Goal: Task Accomplishment & Management: Manage account settings

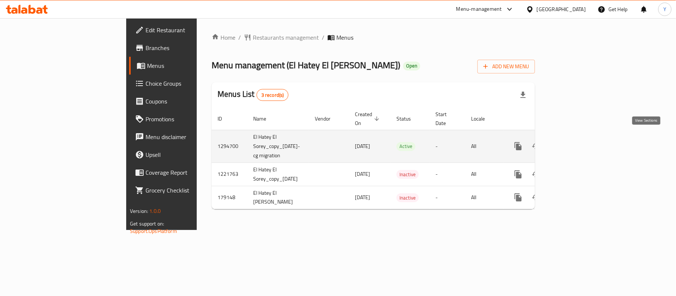
click at [576, 142] on icon "enhanced table" at bounding box center [571, 146] width 9 height 9
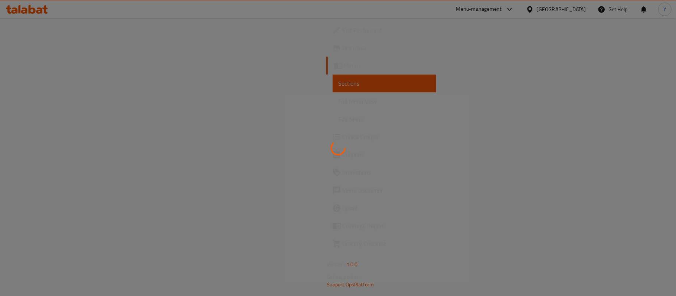
click at [541, 91] on div at bounding box center [338, 148] width 676 height 296
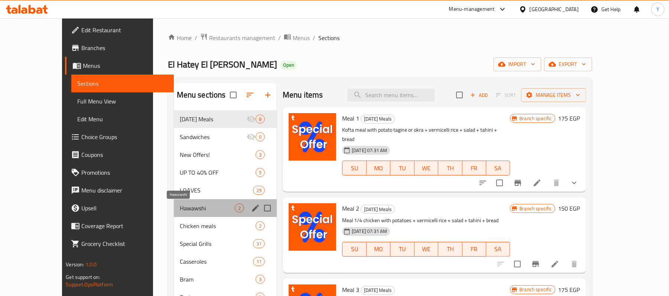
click at [180, 204] on span "Hawawshi" at bounding box center [207, 208] width 55 height 9
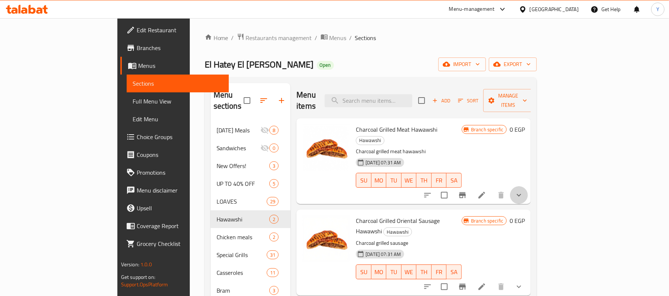
click at [527, 186] on button "show more" at bounding box center [519, 195] width 18 height 18
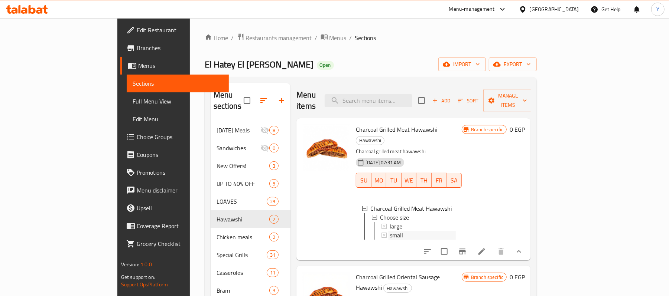
click at [437, 231] on div "small" at bounding box center [422, 235] width 66 height 9
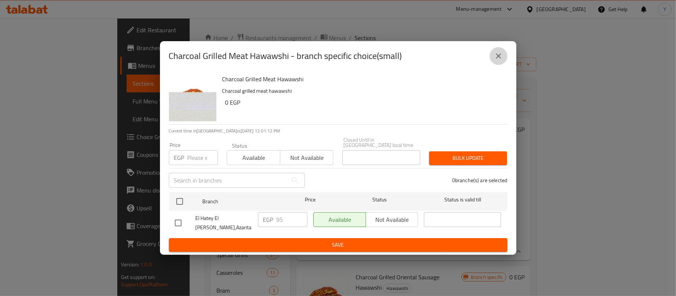
click at [499, 55] on button "close" at bounding box center [499, 56] width 18 height 18
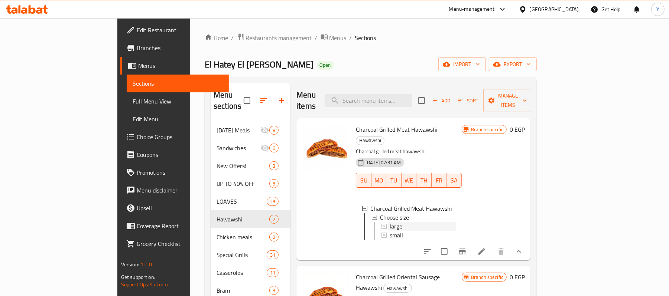
click at [389, 222] on div "large" at bounding box center [422, 226] width 66 height 9
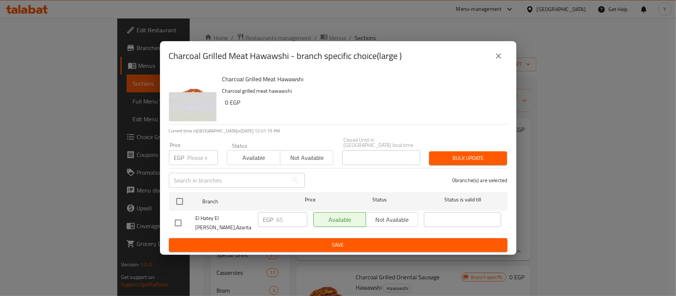
click at [501, 61] on icon "close" at bounding box center [498, 56] width 9 height 9
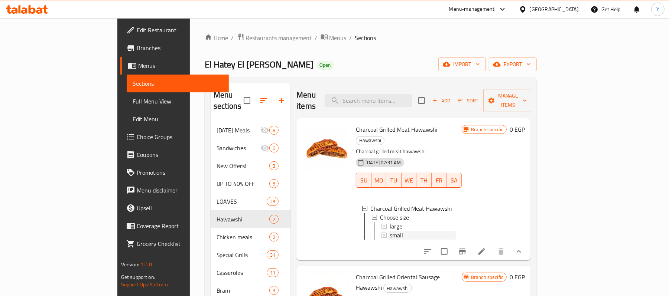
click at [389, 231] on div "small" at bounding box center [422, 235] width 66 height 9
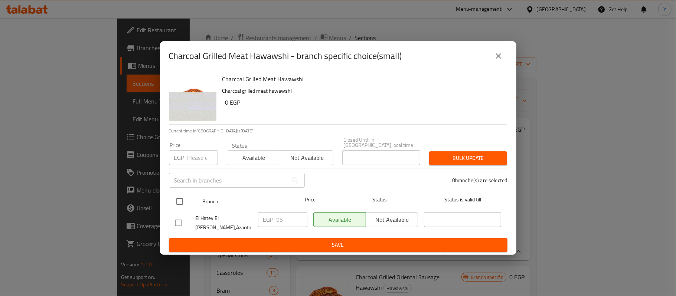
click at [180, 196] on input "checkbox" at bounding box center [180, 202] width 16 height 16
checkbox input "true"
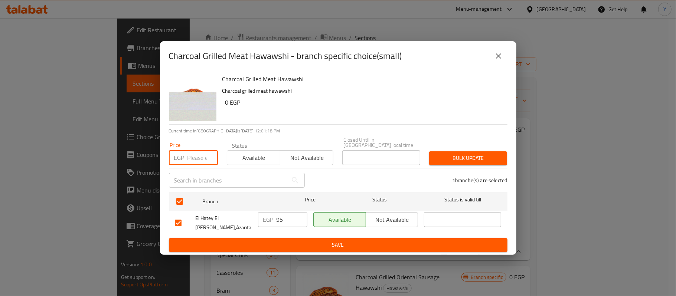
click at [204, 160] on input "number" at bounding box center [202, 157] width 30 height 15
type input "65"
click at [439, 161] on span "Bulk update" at bounding box center [468, 158] width 66 height 9
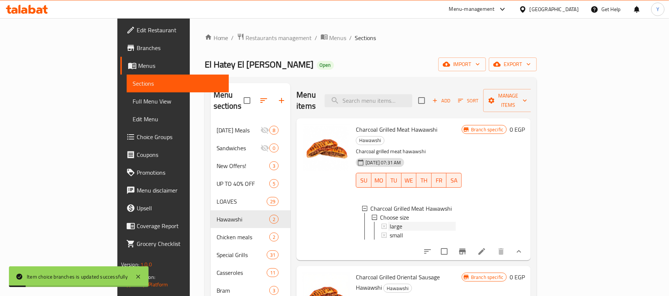
click at [389, 222] on div "large" at bounding box center [422, 226] width 66 height 9
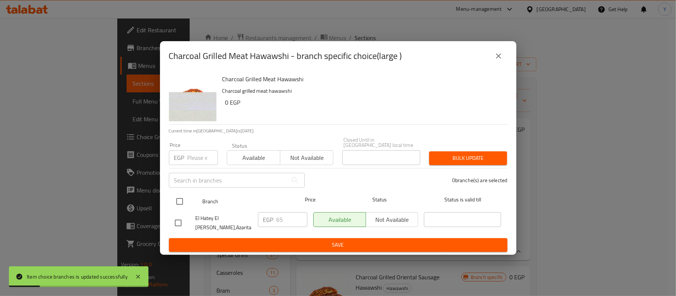
click at [185, 195] on input "checkbox" at bounding box center [180, 202] width 16 height 16
checkbox input "true"
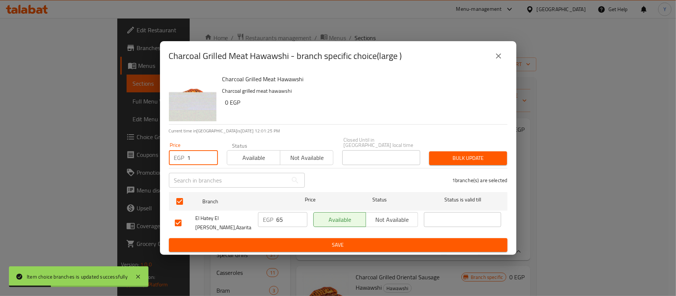
click at [208, 156] on input "1" at bounding box center [202, 157] width 30 height 15
click at [194, 157] on input "1" at bounding box center [202, 157] width 30 height 15
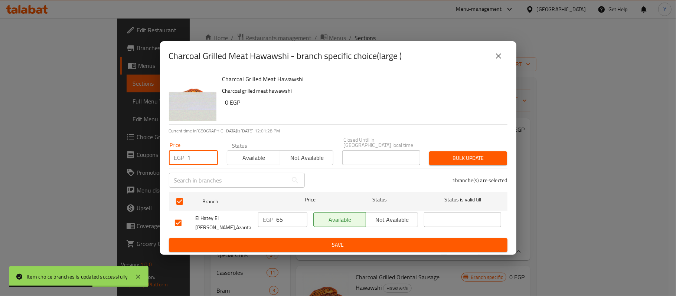
click at [194, 157] on input "1" at bounding box center [202, 157] width 30 height 15
type input "95"
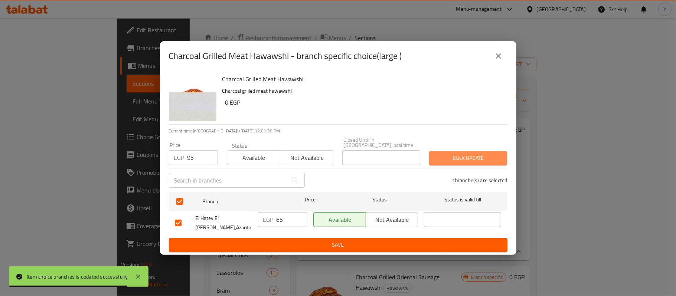
click at [449, 154] on span "Bulk update" at bounding box center [468, 158] width 66 height 9
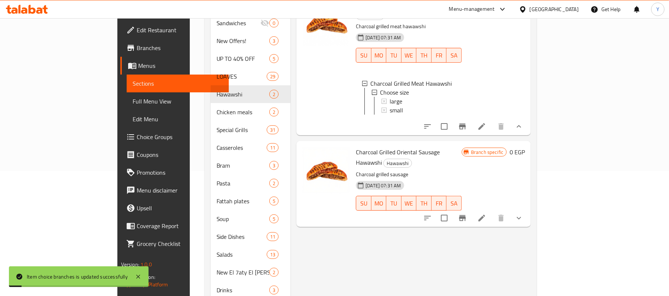
scroll to position [141, 0]
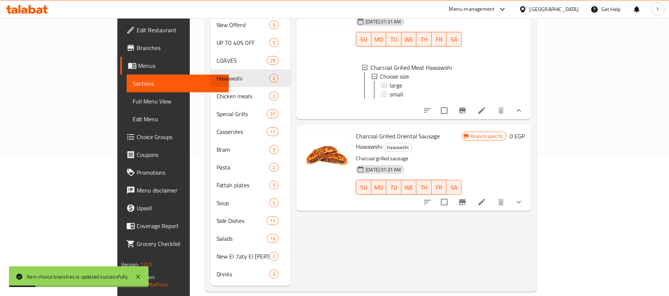
click at [527, 193] on div at bounding box center [472, 202] width 109 height 18
click at [523, 198] on icon "show more" at bounding box center [518, 202] width 9 height 9
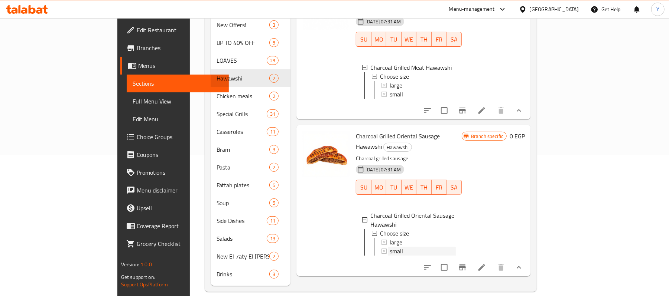
click at [389, 247] on div "small" at bounding box center [422, 251] width 66 height 9
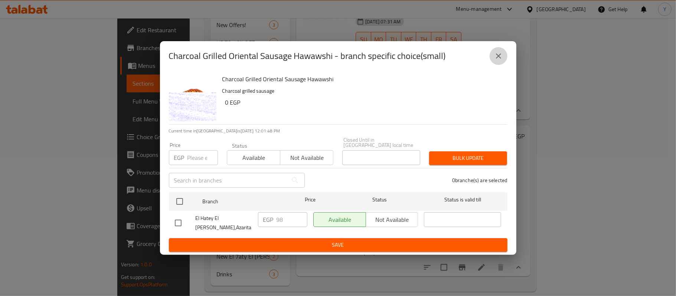
click at [493, 61] on button "close" at bounding box center [499, 56] width 18 height 18
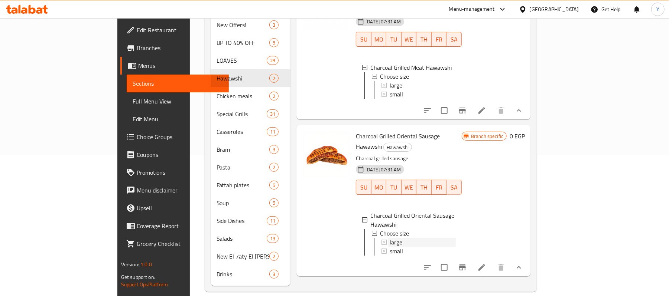
click at [389, 238] on span "large" at bounding box center [395, 242] width 13 height 9
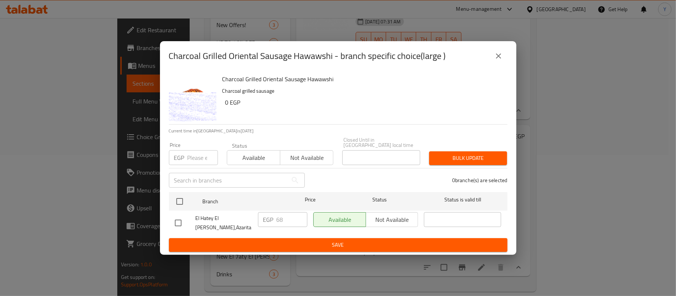
click at [489, 65] on div "Charcoal Grilled Oriental Sausage Hawawshi - branch specific choice(large )" at bounding box center [338, 56] width 339 height 18
click at [501, 56] on button "close" at bounding box center [499, 56] width 18 height 18
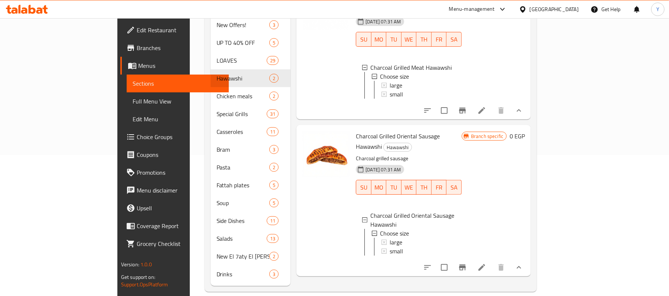
click at [389, 238] on div "large" at bounding box center [422, 242] width 66 height 9
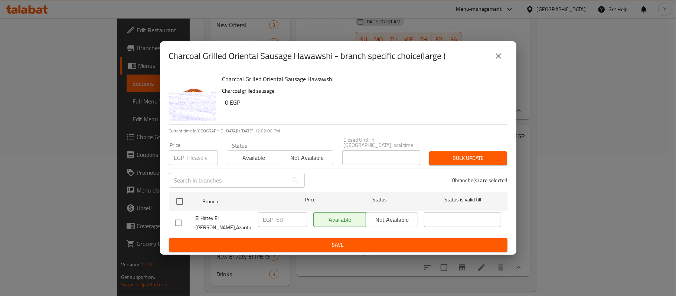
click at [496, 65] on button "close" at bounding box center [499, 56] width 18 height 18
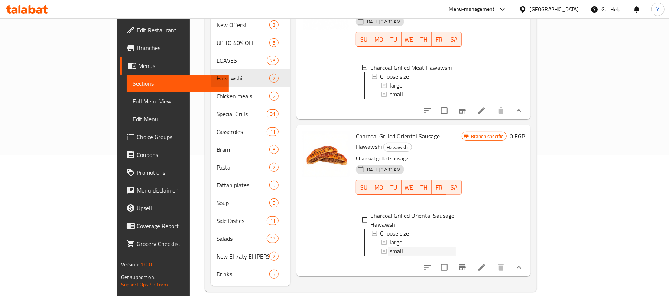
click at [404, 247] on div "small" at bounding box center [422, 251] width 66 height 9
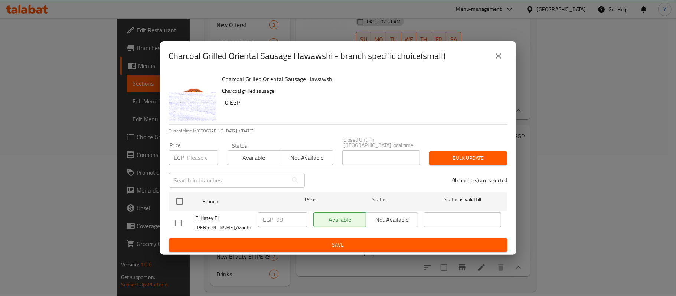
click at [500, 61] on icon "close" at bounding box center [498, 56] width 9 height 9
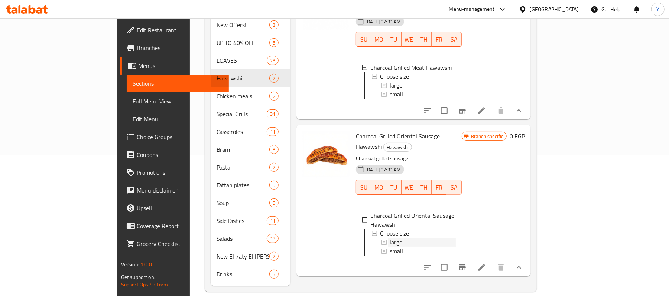
click at [389, 238] on div "large" at bounding box center [422, 242] width 66 height 9
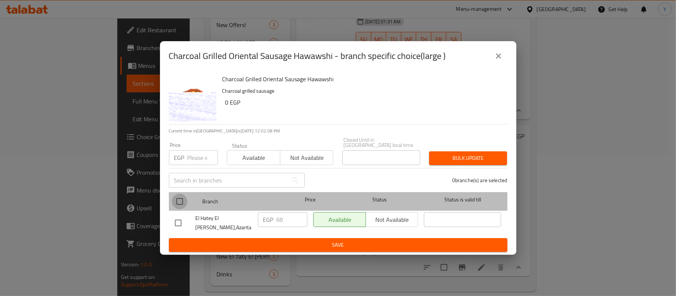
click at [183, 197] on input "checkbox" at bounding box center [180, 202] width 16 height 16
checkbox input "true"
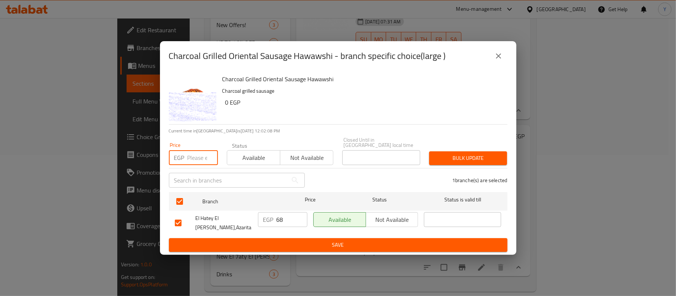
click at [193, 160] on input "number" at bounding box center [202, 157] width 30 height 15
type input "98"
click at [448, 159] on span "Bulk update" at bounding box center [468, 158] width 66 height 9
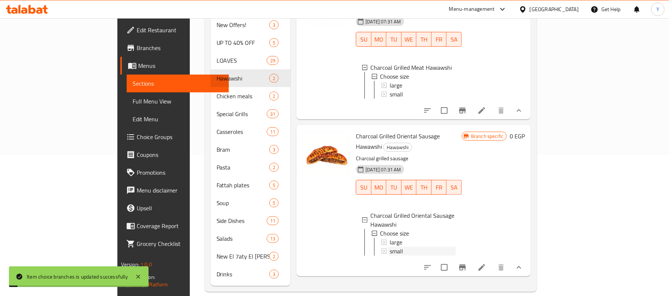
click at [389, 247] on div "small" at bounding box center [422, 251] width 66 height 9
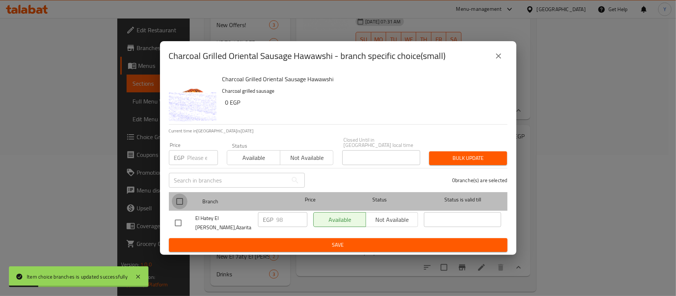
click at [179, 197] on input "checkbox" at bounding box center [180, 202] width 16 height 16
checkbox input "true"
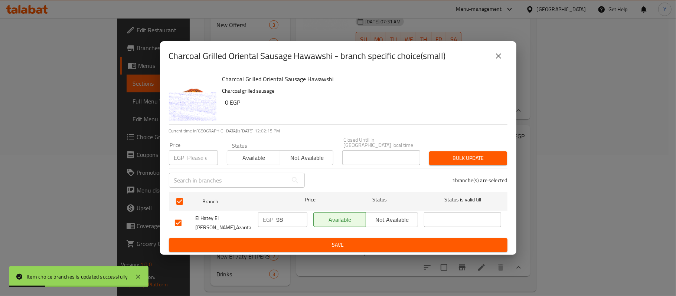
click at [195, 155] on input "number" at bounding box center [202, 157] width 30 height 15
type input "68"
click at [467, 154] on span "Bulk update" at bounding box center [468, 158] width 66 height 9
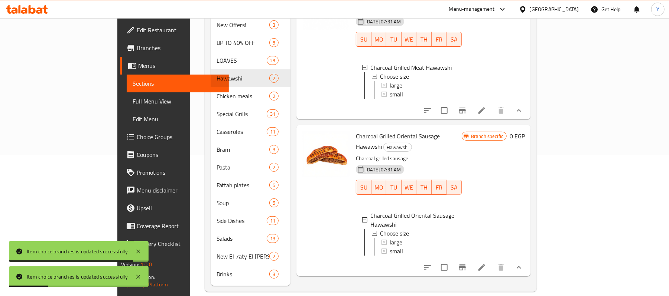
click at [386, 241] on div "Charcoal Grilled Oriental Sausage Hawawshi Hawawshi Charcoal grilled sausage [D…" at bounding box center [409, 200] width 112 height 145
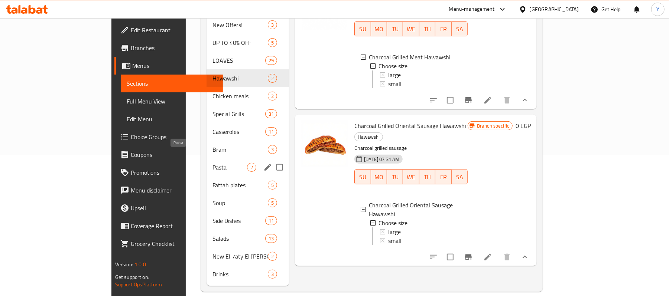
click at [212, 163] on span "Pasta" at bounding box center [229, 167] width 35 height 9
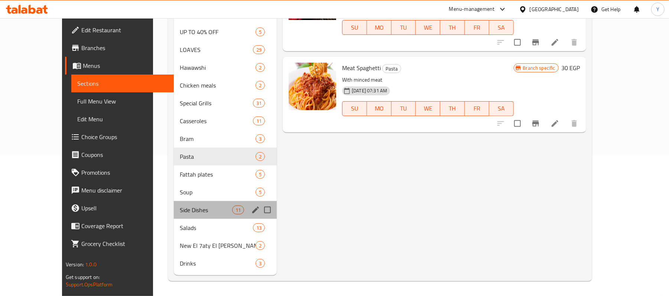
click at [179, 202] on div "Side Dishes 11" at bounding box center [225, 210] width 103 height 18
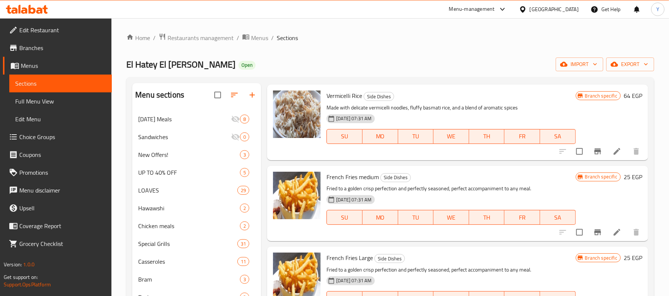
scroll to position [445, 0]
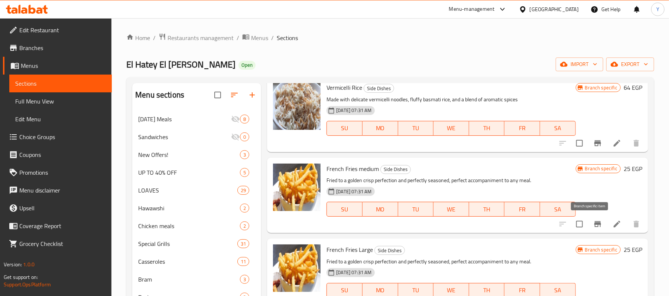
click at [595, 225] on button "Branch-specific-item" at bounding box center [597, 224] width 18 height 18
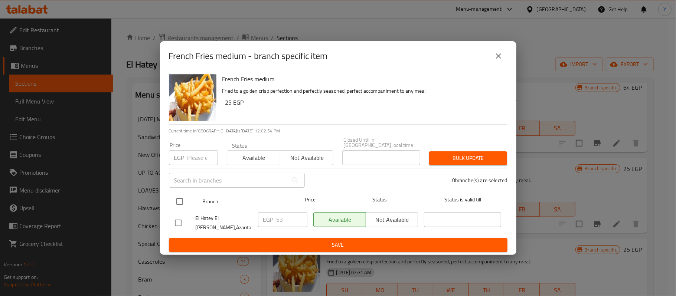
click at [185, 199] on div at bounding box center [186, 202] width 28 height 22
click at [183, 199] on input "checkbox" at bounding box center [180, 202] width 16 height 16
checkbox input "true"
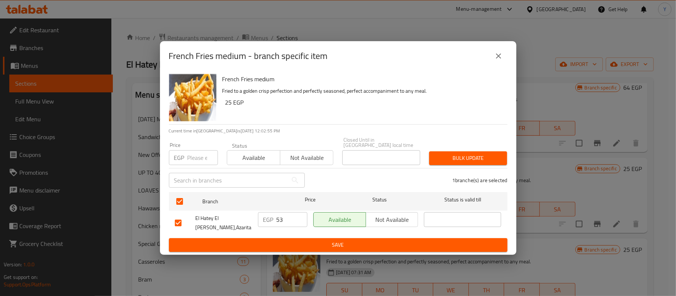
click at [194, 161] on input "number" at bounding box center [202, 157] width 30 height 15
type input "55"
click at [477, 162] on span "Bulk update" at bounding box center [468, 158] width 66 height 9
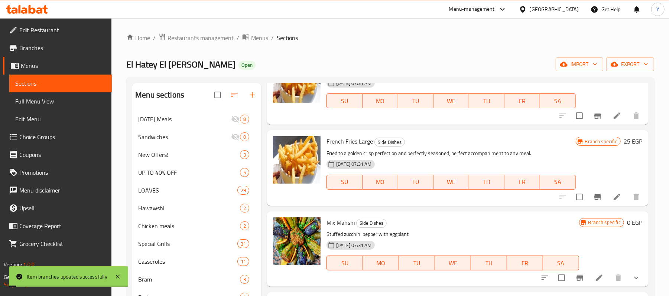
scroll to position [586, 0]
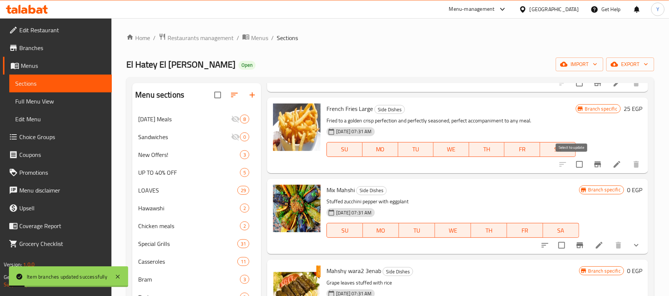
click at [578, 163] on input "checkbox" at bounding box center [579, 165] width 16 height 16
checkbox input "false"
click at [588, 163] on button "Branch-specific-item" at bounding box center [597, 165] width 18 height 18
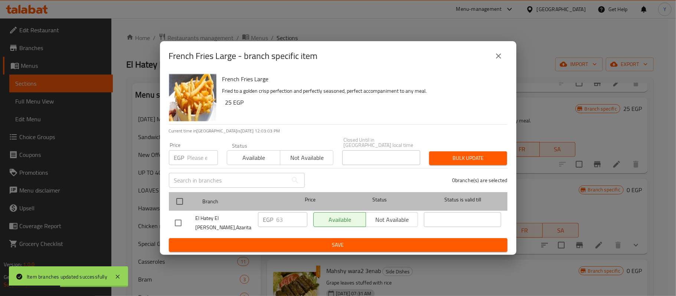
click at [169, 194] on div "Branch Price Status Status is valid till" at bounding box center [338, 201] width 339 height 19
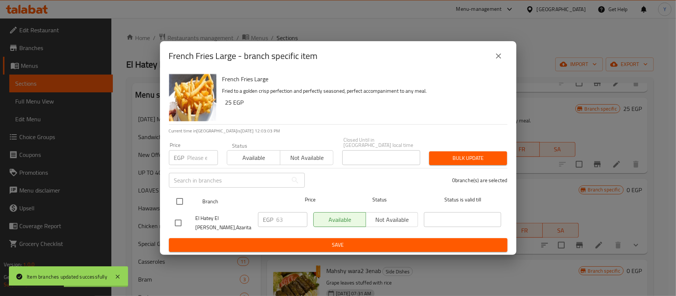
click at [180, 197] on input "checkbox" at bounding box center [180, 202] width 16 height 16
checkbox input "true"
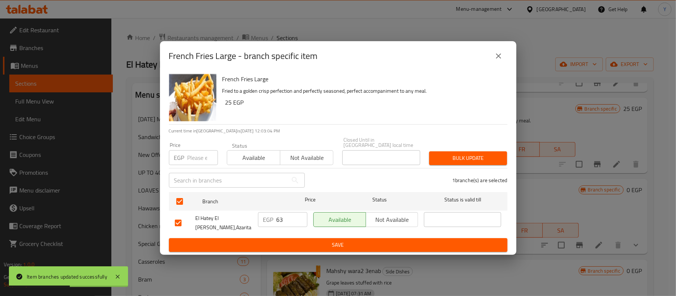
click at [205, 161] on input "number" at bounding box center [202, 157] width 30 height 15
type input "65"
click at [476, 167] on div "1 branche(s) are selected" at bounding box center [410, 180] width 203 height 27
click at [476, 163] on span "Bulk update" at bounding box center [468, 158] width 66 height 9
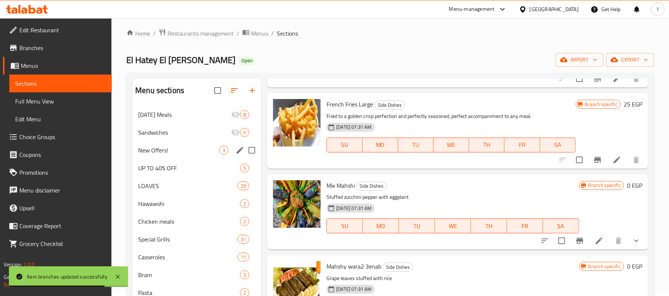
scroll to position [0, 0]
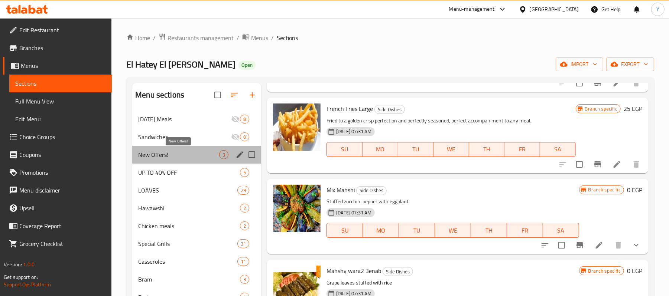
click at [192, 153] on span "New Offers!" at bounding box center [178, 154] width 81 height 9
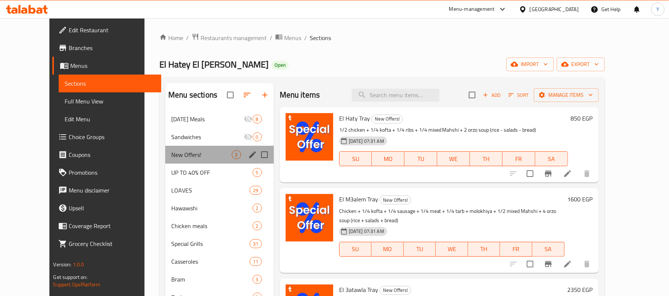
click at [208, 163] on div "New Offers! 3" at bounding box center [219, 155] width 108 height 18
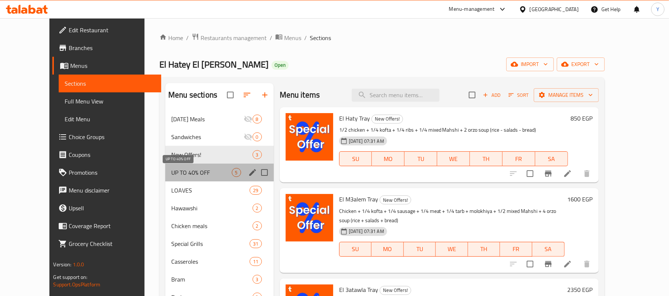
click at [215, 173] on span "UP TO 40% OFF" at bounding box center [201, 172] width 60 height 9
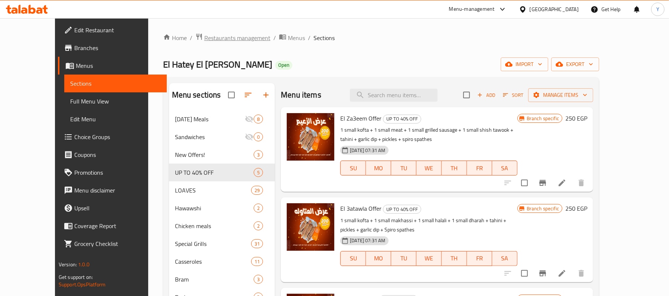
click at [204, 42] on span "Restaurants management" at bounding box center [237, 37] width 66 height 9
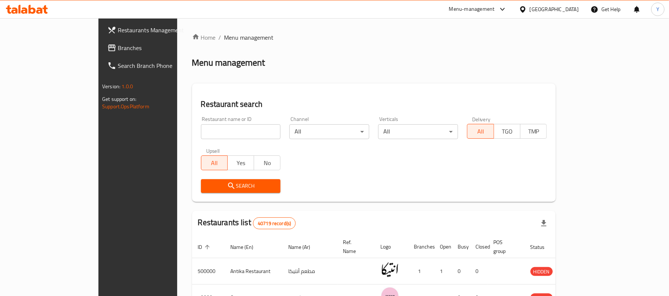
click at [192, 132] on div "Home / Menu management Menu management Restaurant search Restaurant name or ID …" at bounding box center [374, 270] width 364 height 475
click at [201, 132] on input "search" at bounding box center [241, 131] width 80 height 15
type input "f"
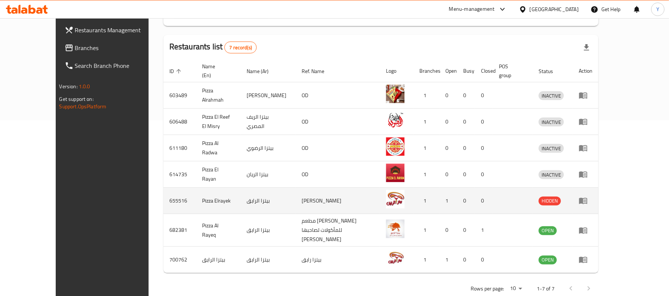
scroll to position [179, 0]
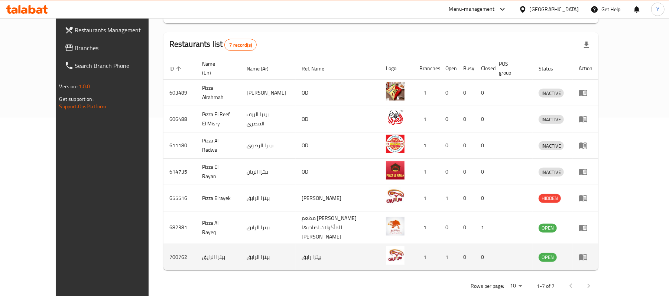
click at [163, 244] on td "700762" at bounding box center [179, 257] width 33 height 26
copy td "700762"
click at [163, 248] on td "700762" at bounding box center [179, 257] width 33 height 26
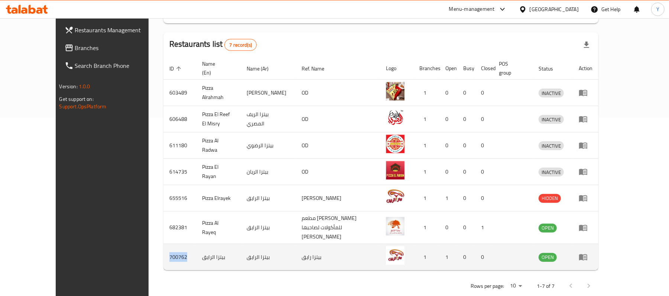
click at [163, 248] on td "700762" at bounding box center [179, 257] width 33 height 26
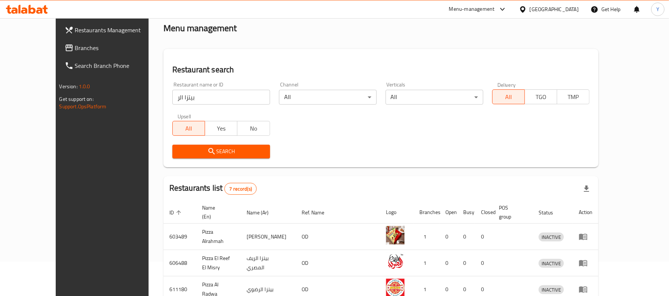
scroll to position [0, 0]
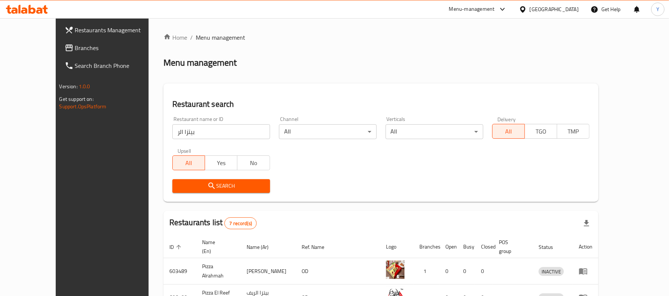
click at [179, 127] on input "بيتزا الر" at bounding box center [221, 131] width 98 height 15
paste input "700762"
type input "700762"
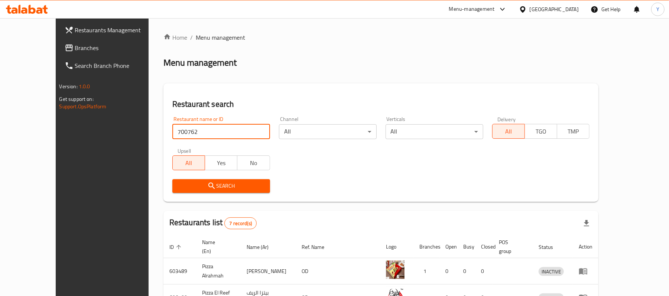
click at [207, 183] on icon "submit" at bounding box center [211, 186] width 9 height 9
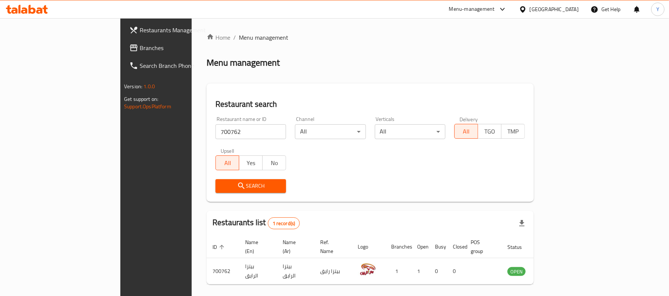
click at [123, 36] on link "Restaurants Management" at bounding box center [177, 30] width 109 height 18
